Goal: Task Accomplishment & Management: Manage account settings

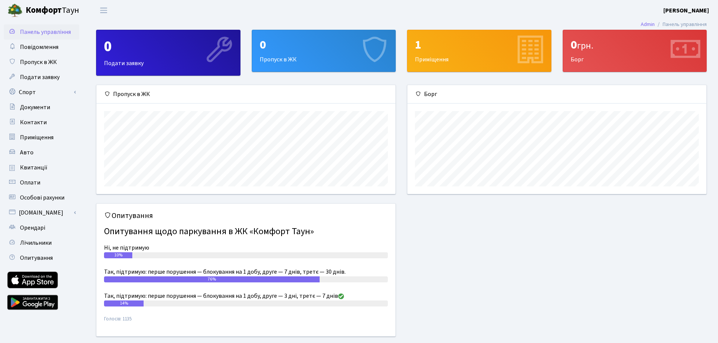
scroll to position [109, 299]
click at [39, 64] on span "Пропуск в ЖК" at bounding box center [38, 62] width 37 height 8
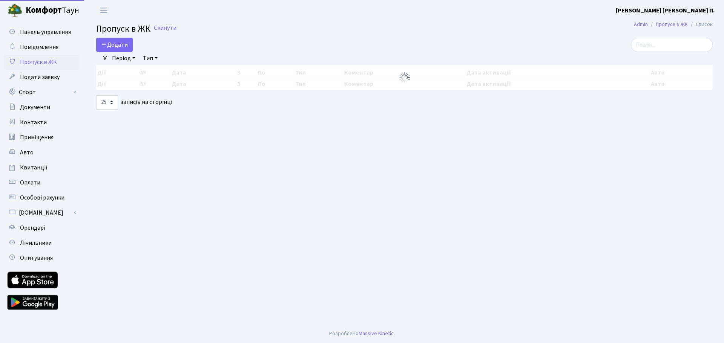
select select "25"
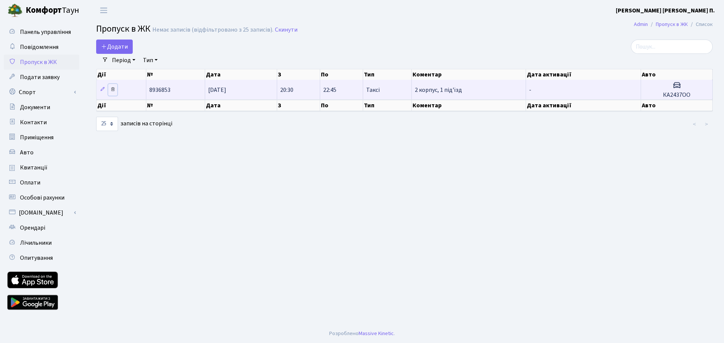
click at [112, 88] on icon at bounding box center [112, 89] width 5 height 5
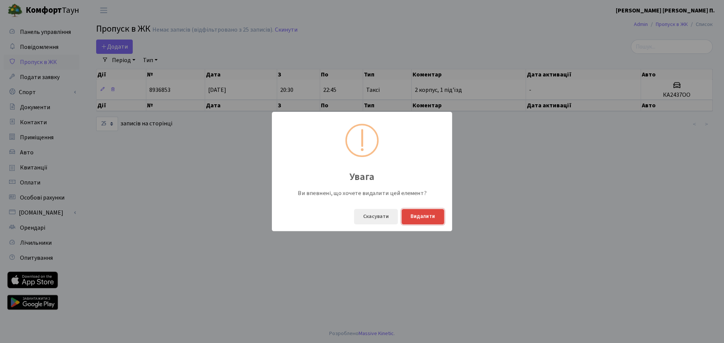
click at [428, 215] on button "Видалити" at bounding box center [423, 216] width 43 height 15
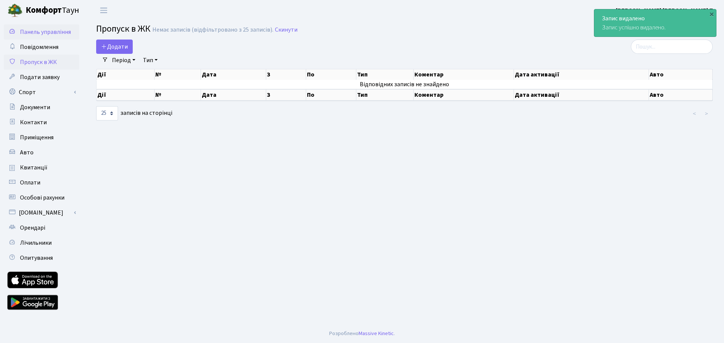
click at [43, 33] on span "Панель управління" at bounding box center [45, 32] width 51 height 8
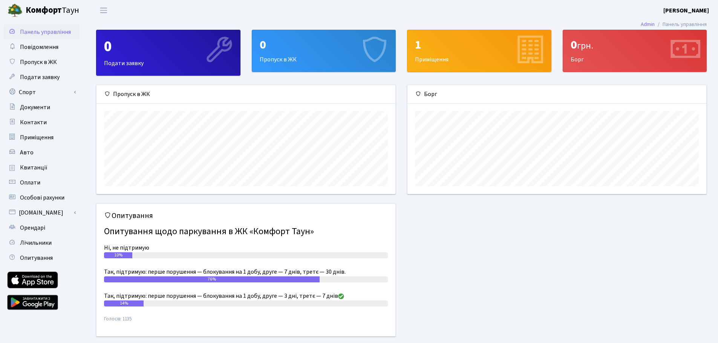
scroll to position [109, 299]
